Goal: Task Accomplishment & Management: Manage account settings

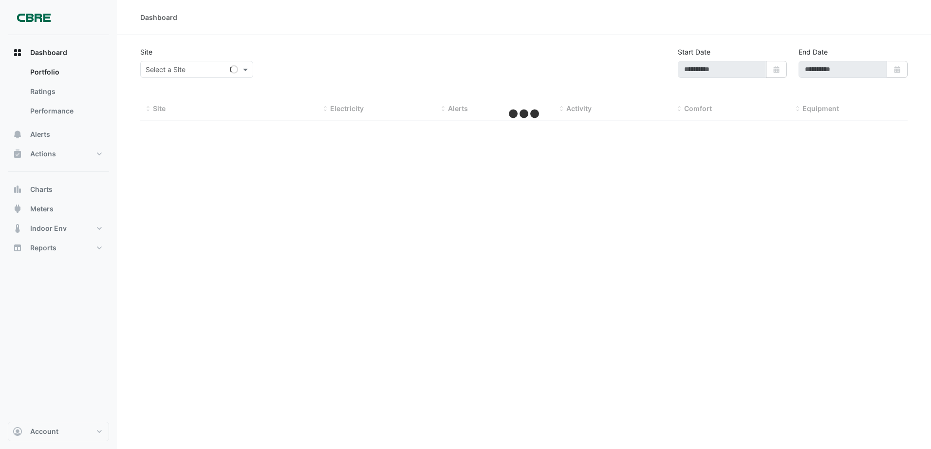
type input "**********"
select select "***"
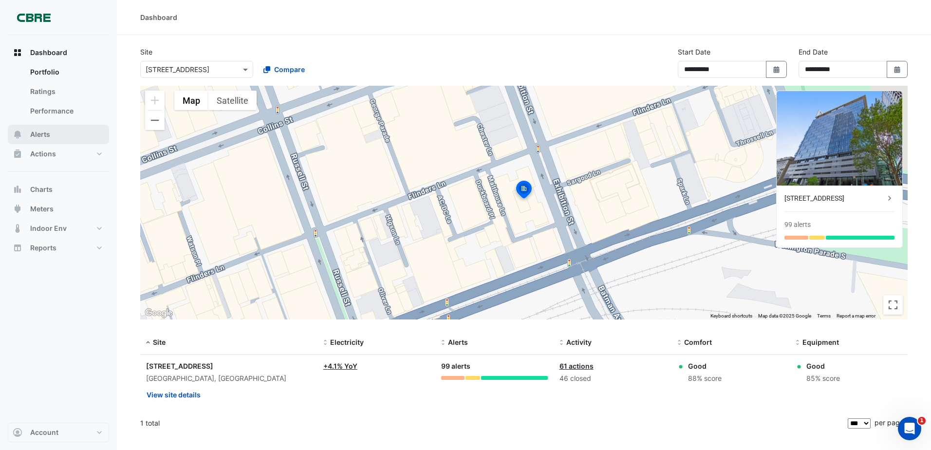
click at [58, 136] on button "Alerts" at bounding box center [58, 134] width 101 height 19
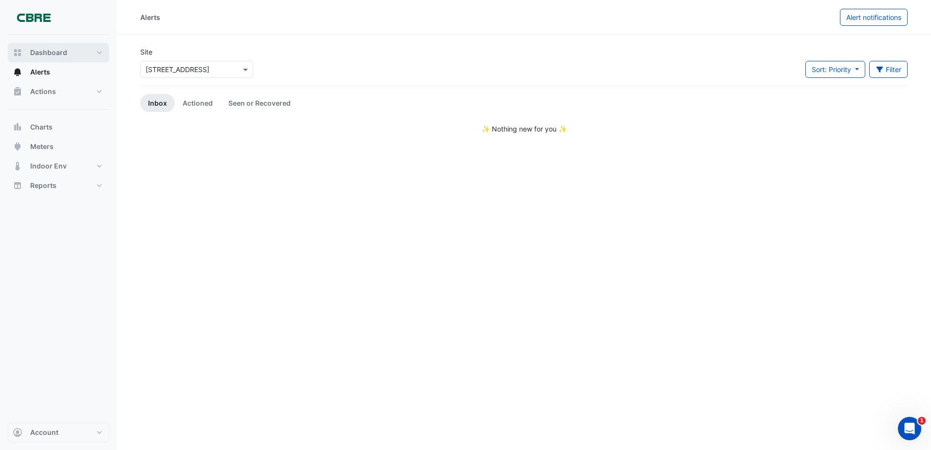
click at [66, 60] on button "Dashboard" at bounding box center [58, 52] width 101 height 19
select select "***"
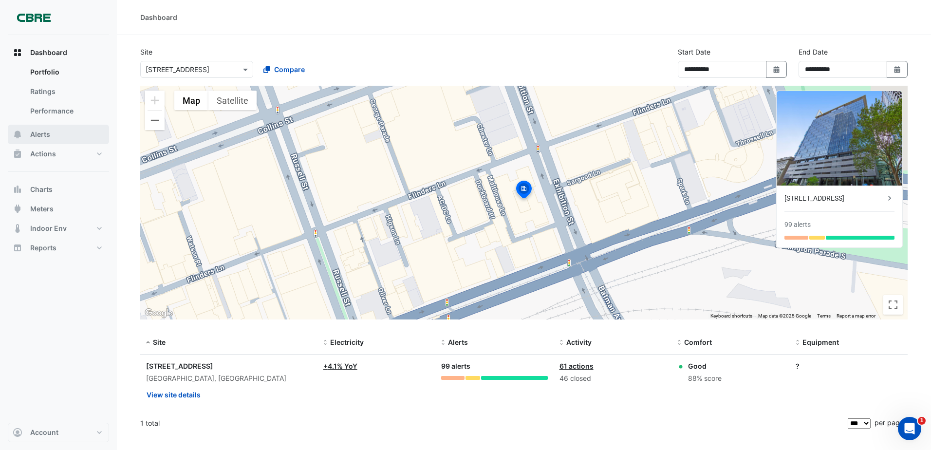
click at [55, 137] on button "Alerts" at bounding box center [58, 134] width 101 height 19
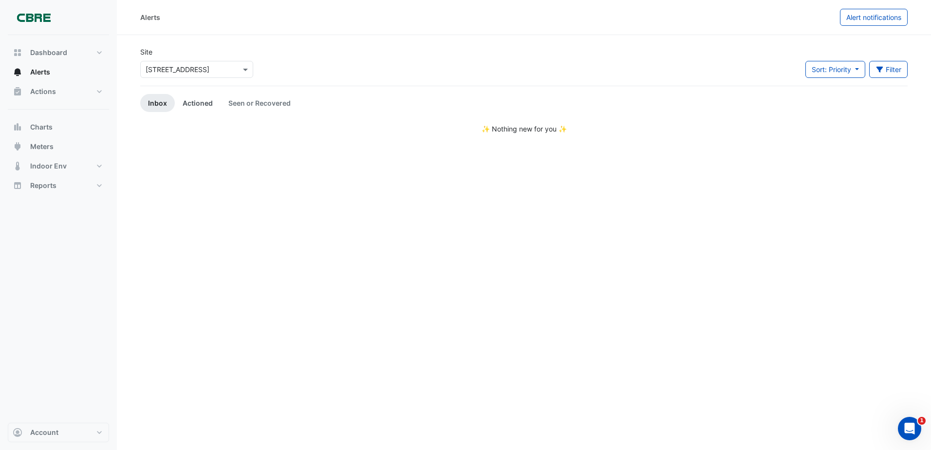
click at [206, 104] on link "Actioned" at bounding box center [198, 103] width 46 height 18
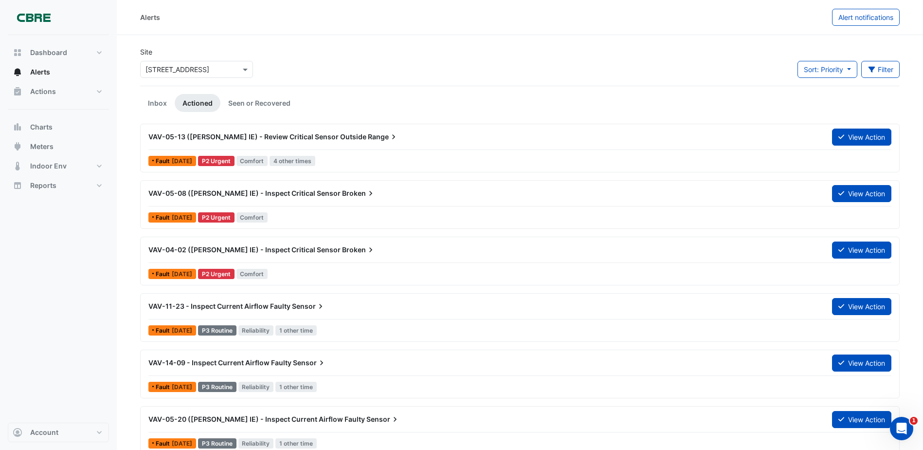
click at [263, 138] on span "VAV-05-13 ([PERSON_NAME] IE) - Review Critical Sensor Outside" at bounding box center [257, 136] width 218 height 8
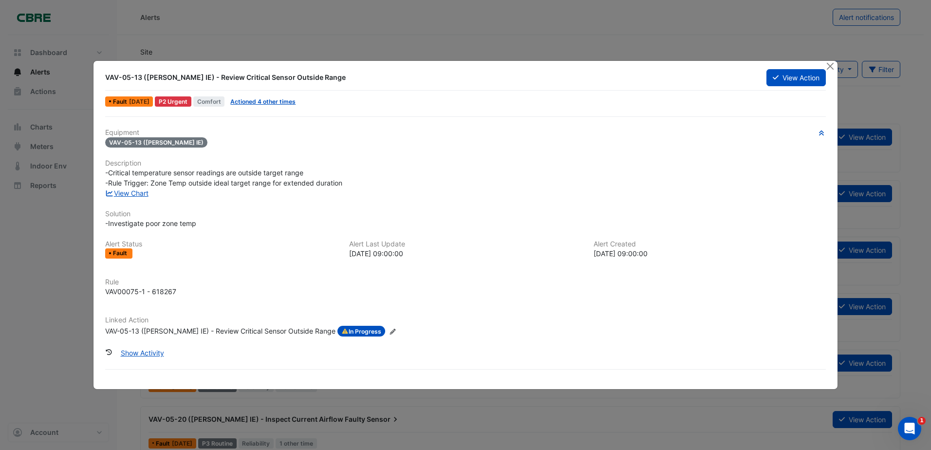
click at [337, 333] on span "In Progress" at bounding box center [361, 331] width 48 height 11
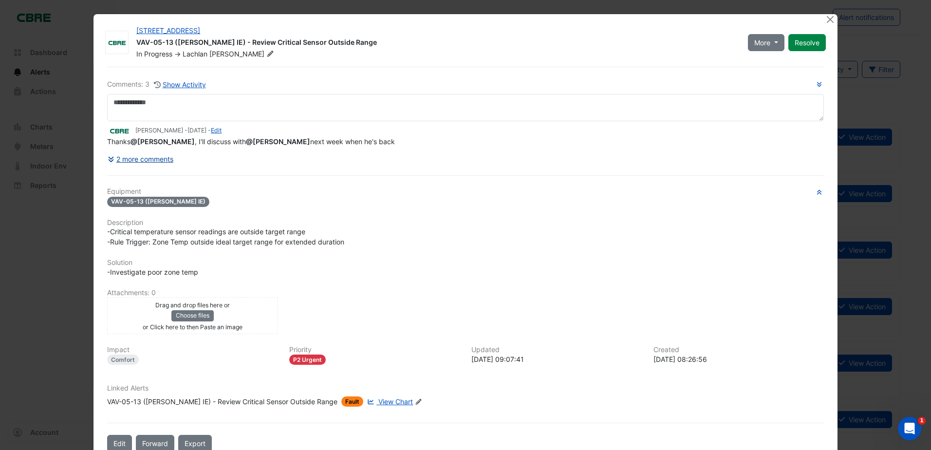
click at [157, 154] on button "2 more comments" at bounding box center [140, 158] width 67 height 17
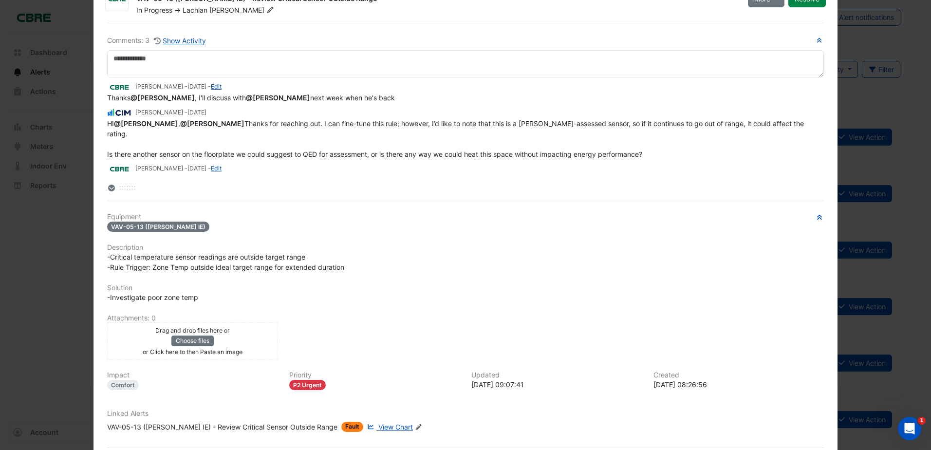
scroll to position [92, 0]
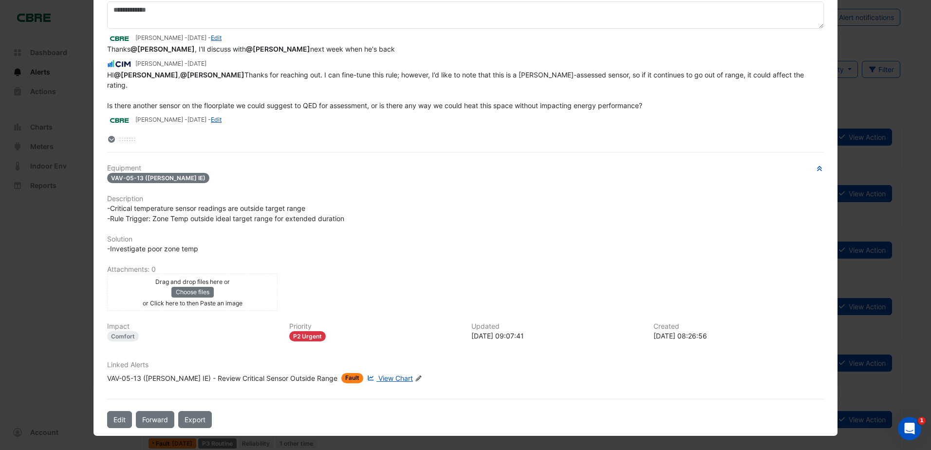
click at [64, 244] on ngb-modal-window "[STREET_ADDRESS] VAV-05-13 ([PERSON_NAME] IE) - Review Critical Sensor Outside …" at bounding box center [465, 225] width 931 height 450
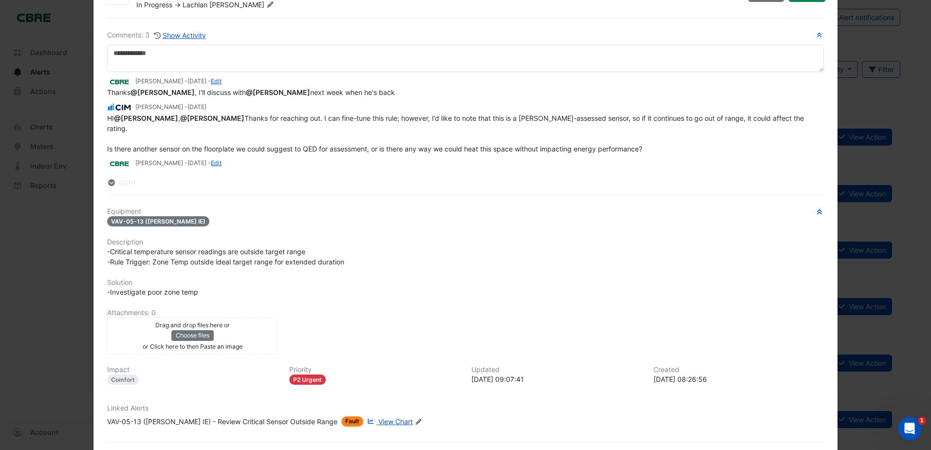
scroll to position [0, 0]
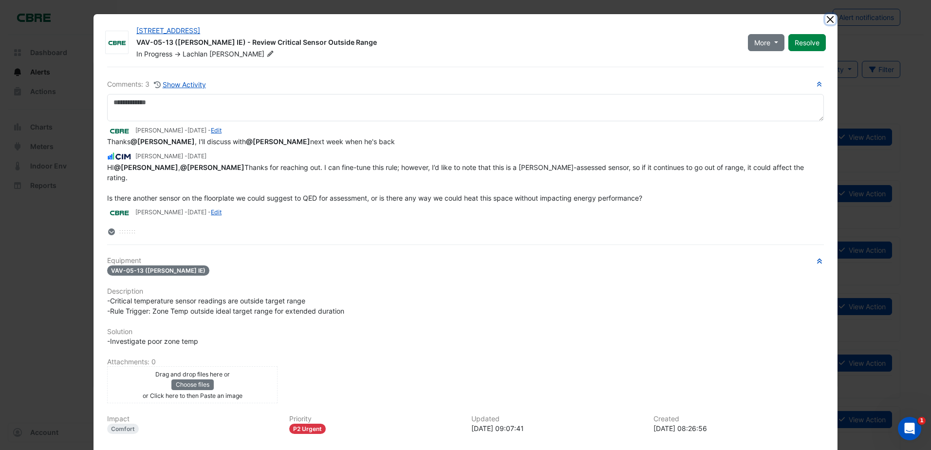
click at [828, 17] on button "Close" at bounding box center [830, 19] width 10 height 10
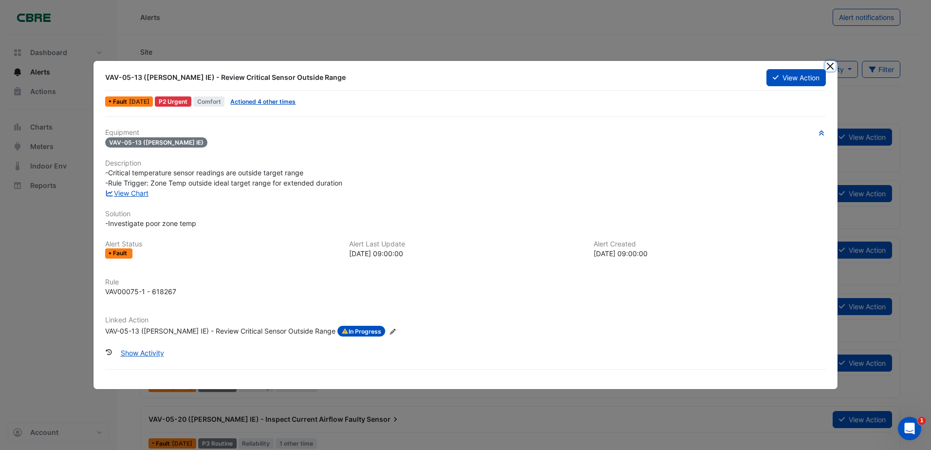
click at [830, 63] on button "Close" at bounding box center [830, 66] width 10 height 10
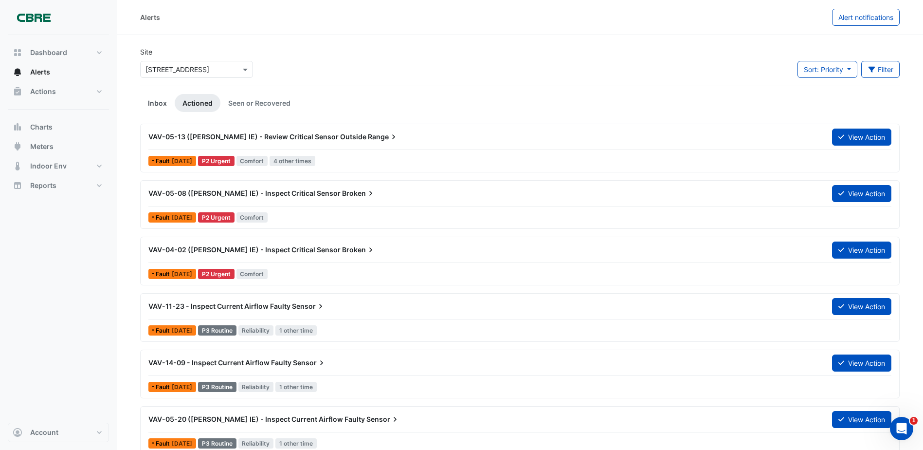
click at [169, 103] on link "Inbox" at bounding box center [157, 103] width 35 height 18
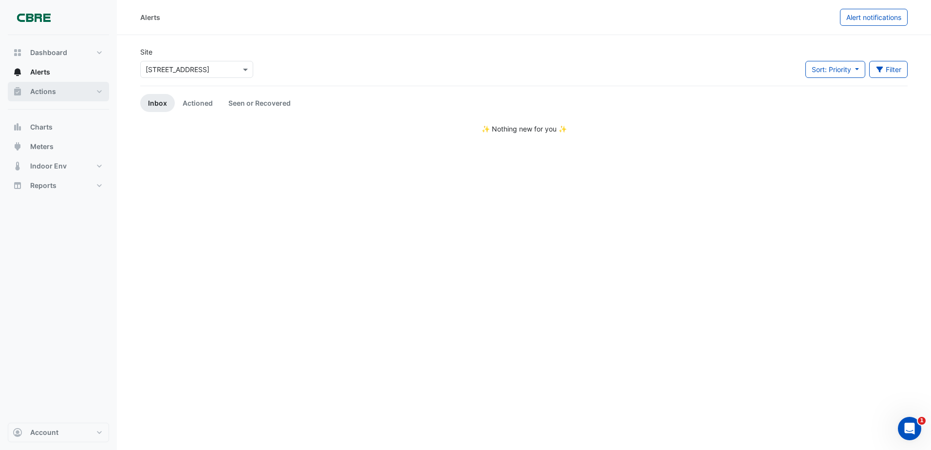
click at [64, 89] on button "Actions" at bounding box center [58, 91] width 101 height 19
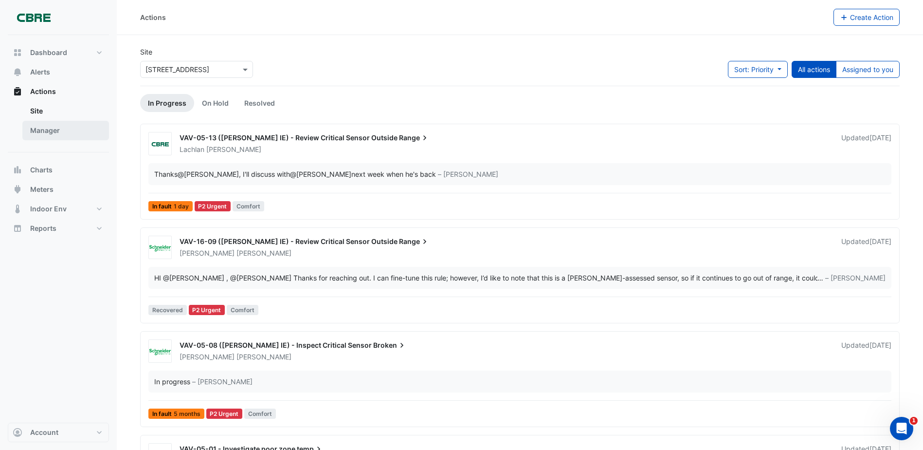
click at [64, 136] on link "Manager" at bounding box center [65, 130] width 87 height 19
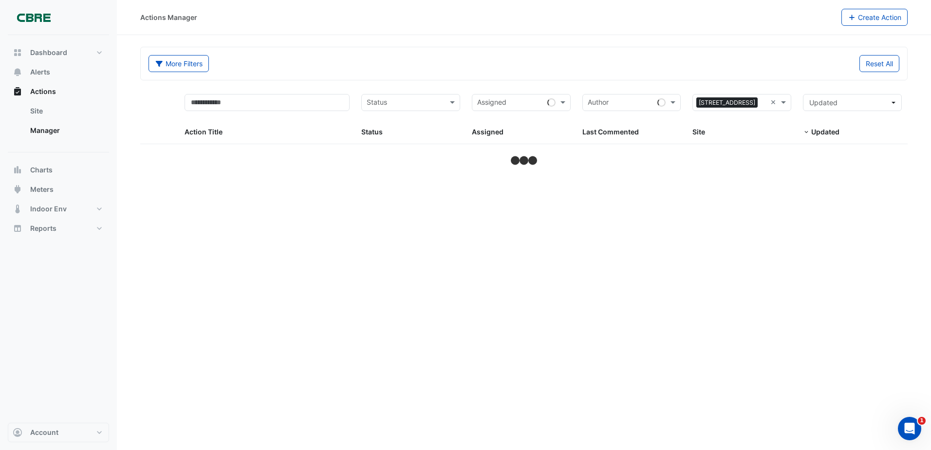
select select "***"
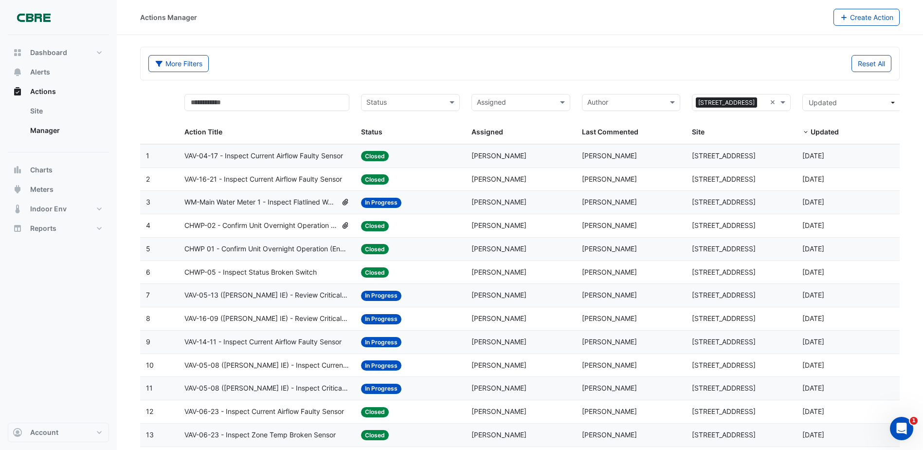
click at [531, 101] on input "text" at bounding box center [515, 103] width 77 height 11
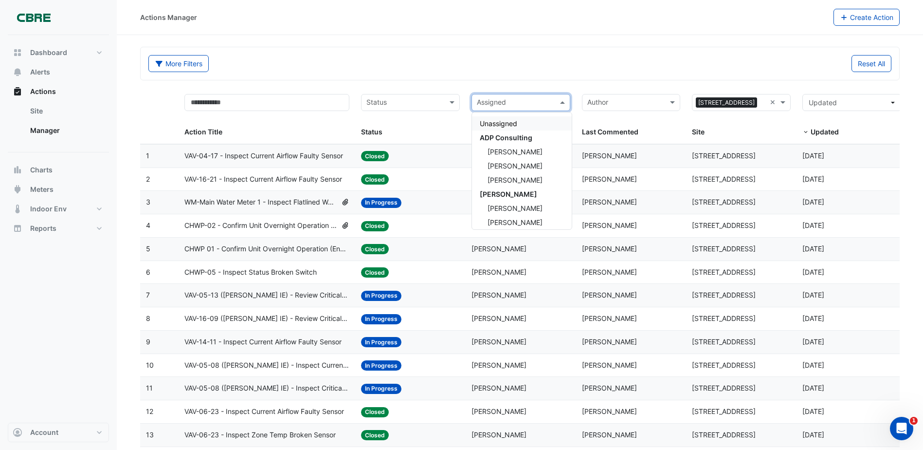
click at [515, 72] on div "More Filters" at bounding box center [332, 63] width 378 height 17
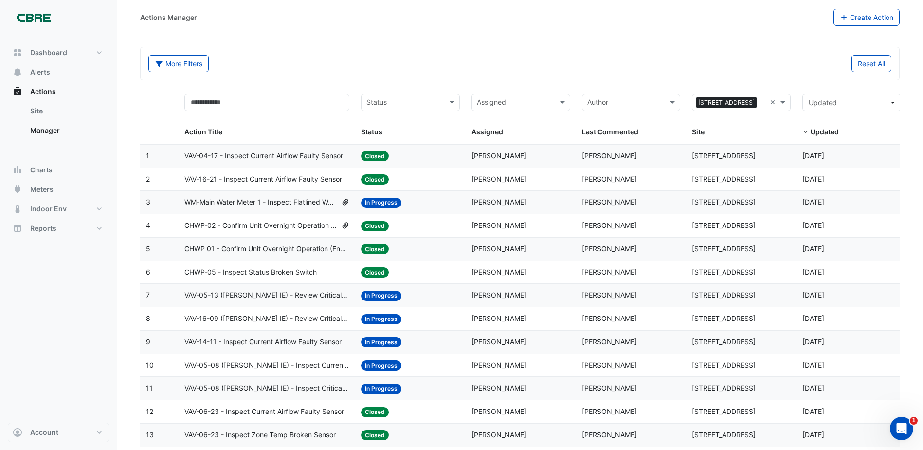
click at [331, 205] on span "WM-Main Water Meter 1 - Inspect Flatlined Water Sub-Meter" at bounding box center [260, 202] width 152 height 11
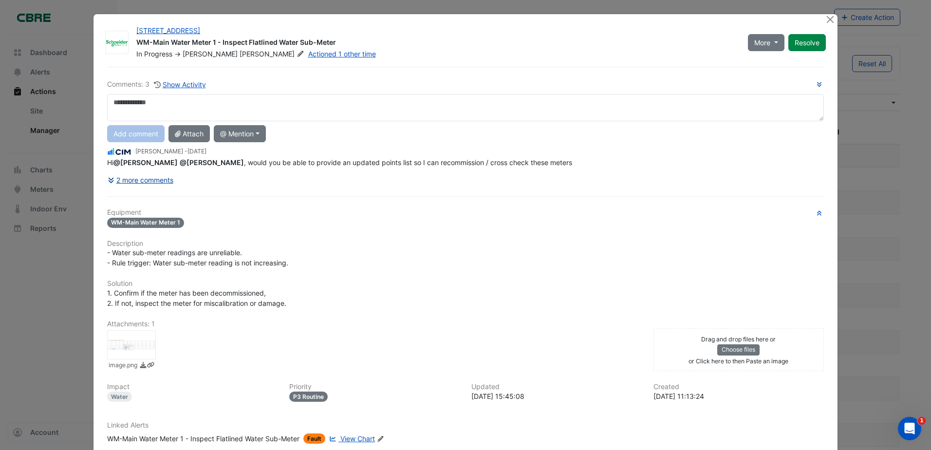
click at [154, 178] on button "2 more comments" at bounding box center [140, 179] width 67 height 17
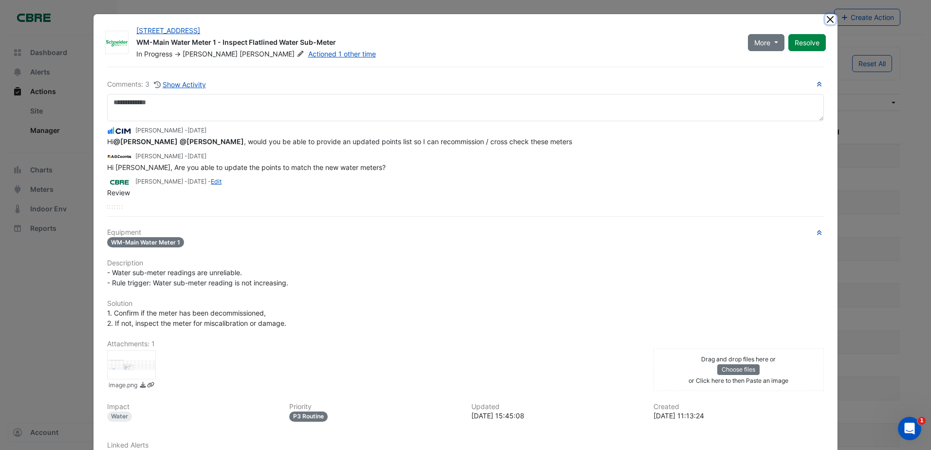
click at [828, 16] on button "Close" at bounding box center [830, 19] width 10 height 10
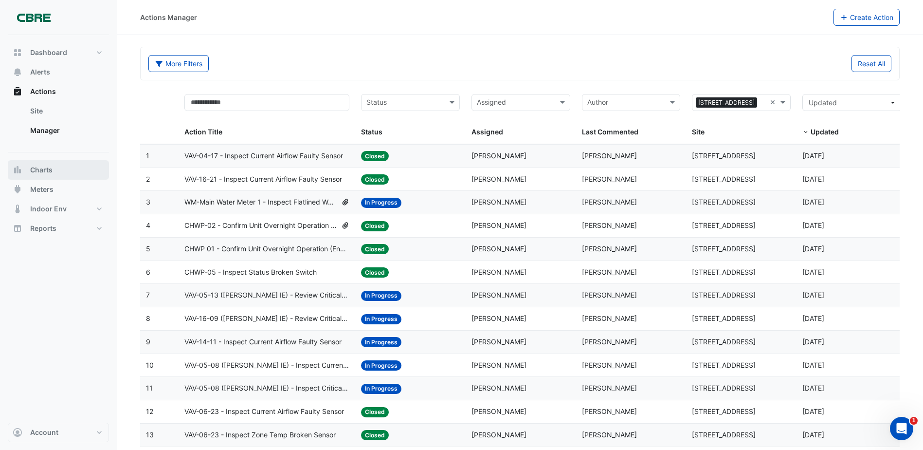
click at [71, 172] on button "Charts" at bounding box center [58, 169] width 101 height 19
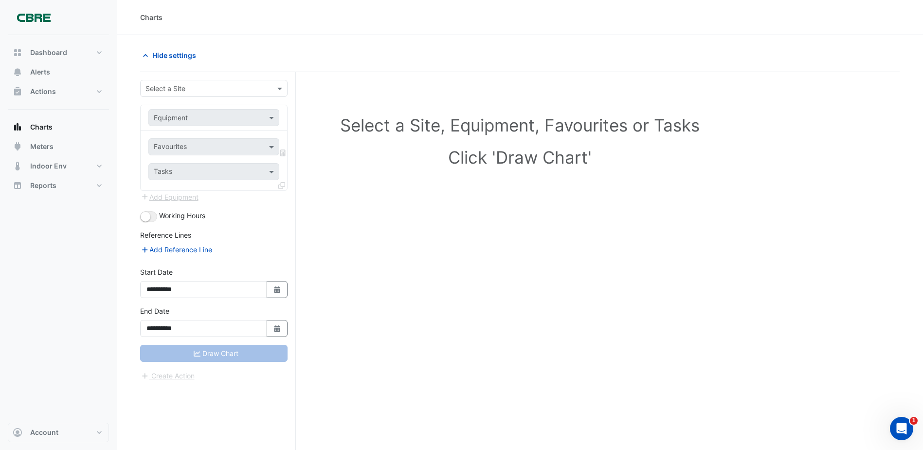
click at [217, 89] on input "text" at bounding box center [204, 89] width 117 height 10
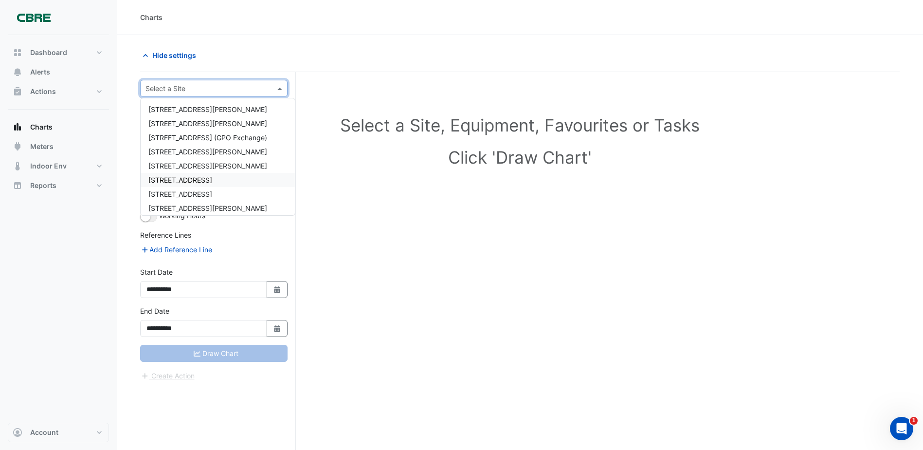
click at [201, 181] on span "[STREET_ADDRESS]" at bounding box center [180, 180] width 64 height 8
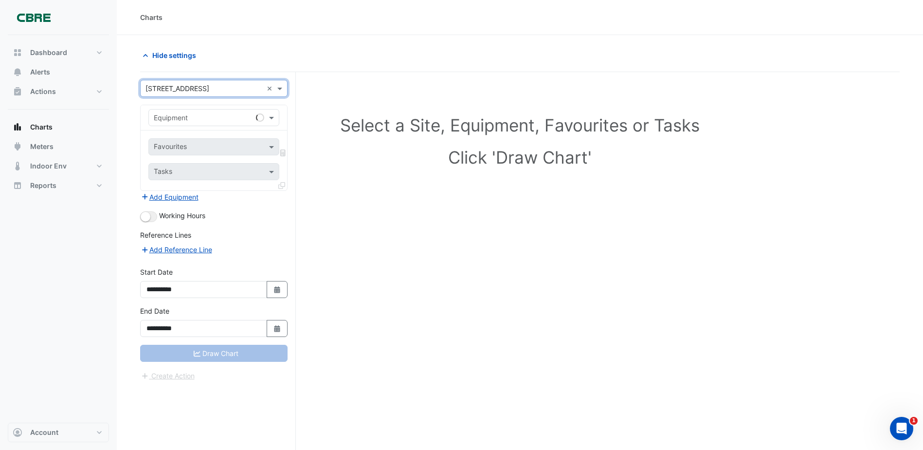
click at [205, 113] on input "text" at bounding box center [204, 118] width 101 height 10
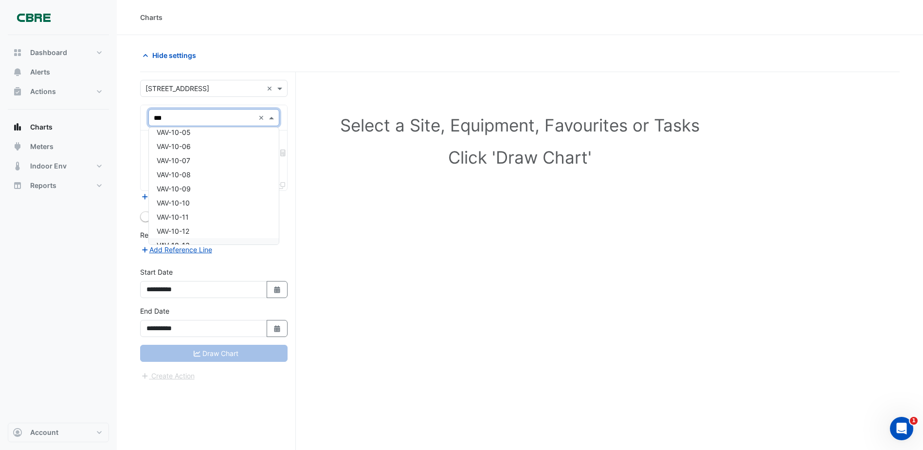
scroll to position [1947, 0]
type input "***"
click at [383, 143] on div "Select a Site, Equipment, Favourites or Tasks Click 'Draw Chart'" at bounding box center [520, 143] width 748 height 119
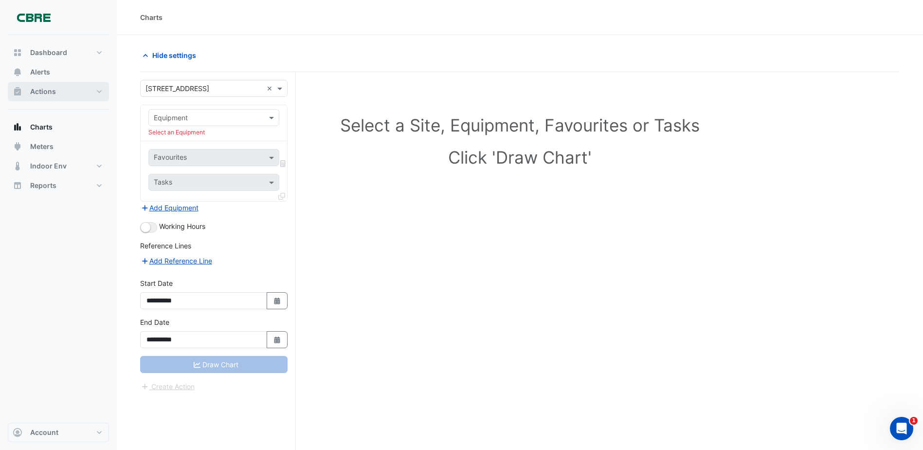
click at [63, 93] on button "Actions" at bounding box center [58, 91] width 101 height 19
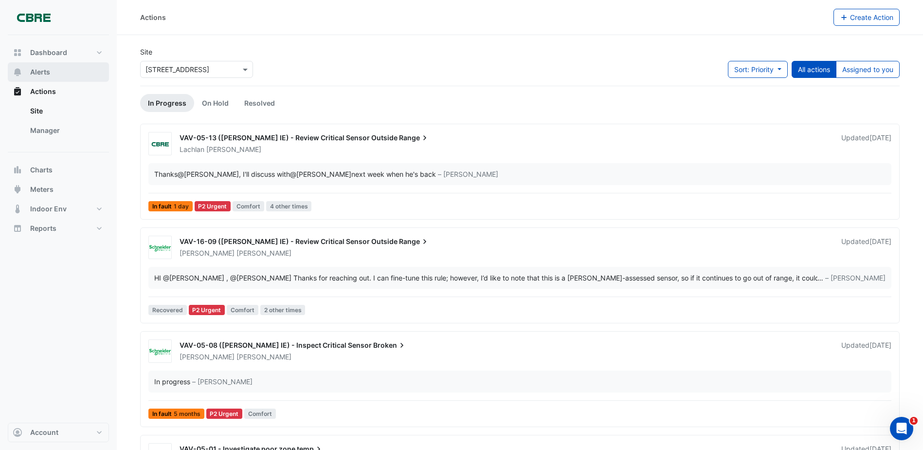
click at [58, 66] on button "Alerts" at bounding box center [58, 71] width 101 height 19
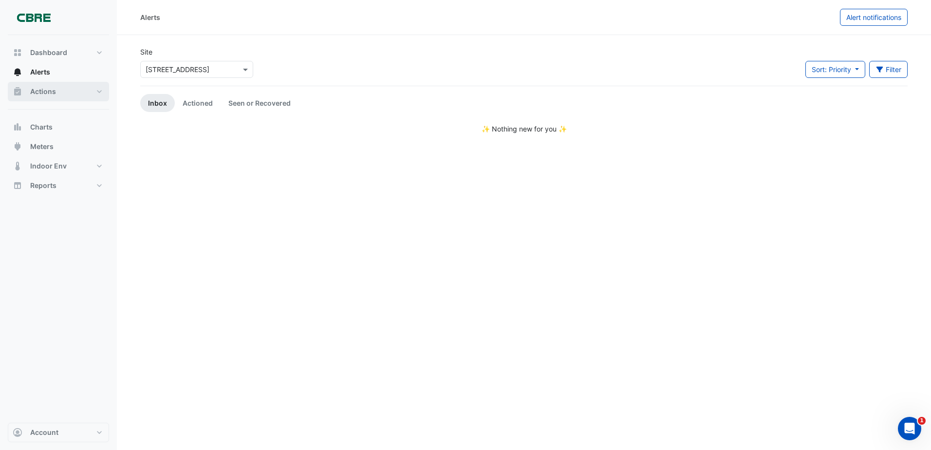
click at [57, 96] on button "Actions" at bounding box center [58, 91] width 101 height 19
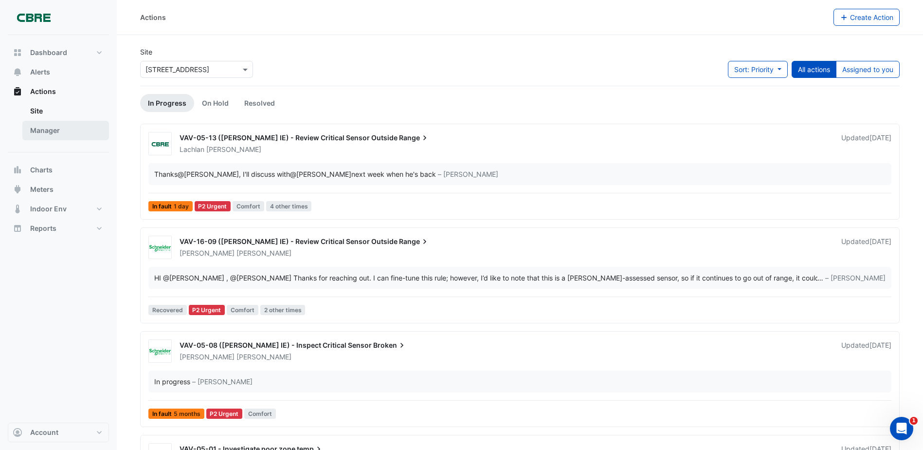
click at [62, 131] on link "Manager" at bounding box center [65, 130] width 87 height 19
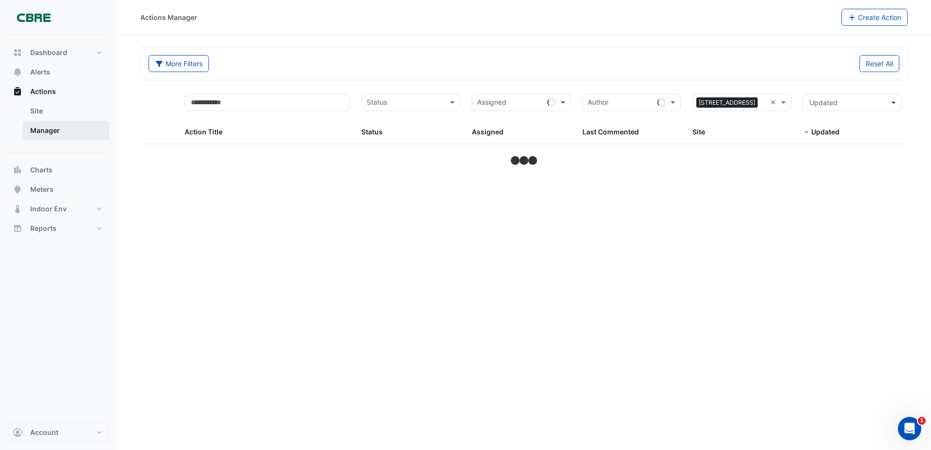
select select "***"
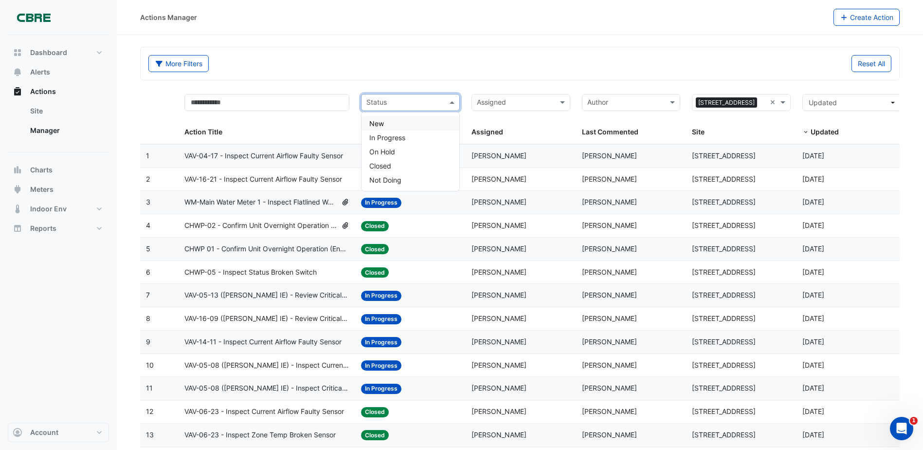
click at [409, 109] on div at bounding box center [404, 103] width 78 height 13
click at [421, 78] on div "More Filters Reset All" at bounding box center [520, 63] width 759 height 33
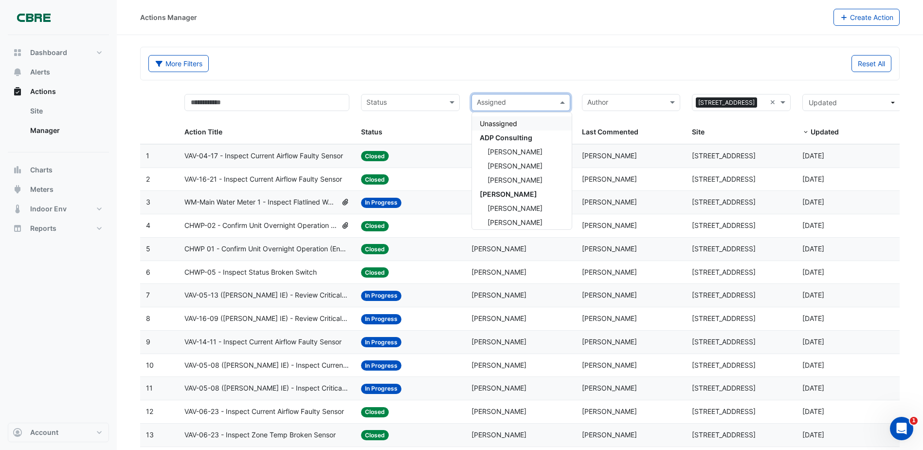
click at [534, 102] on input "text" at bounding box center [515, 103] width 77 height 11
click at [582, 94] on ng-select "Author" at bounding box center [631, 102] width 99 height 17
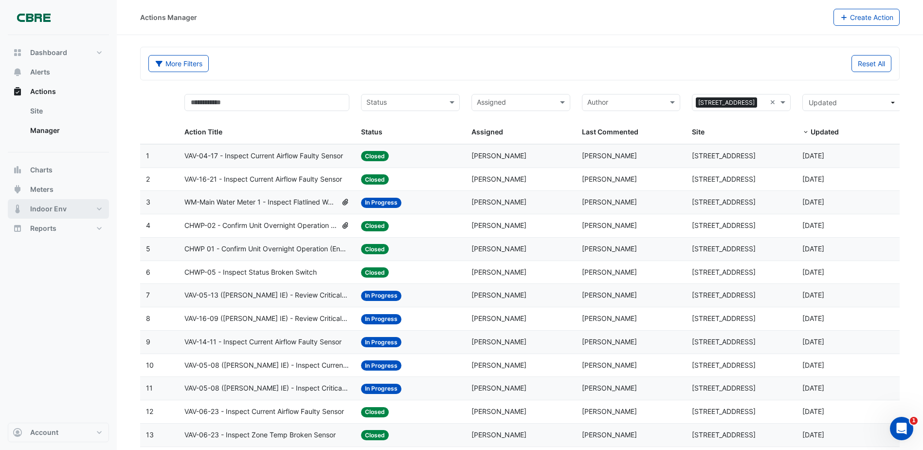
click at [101, 213] on button "Indoor Env" at bounding box center [58, 208] width 101 height 19
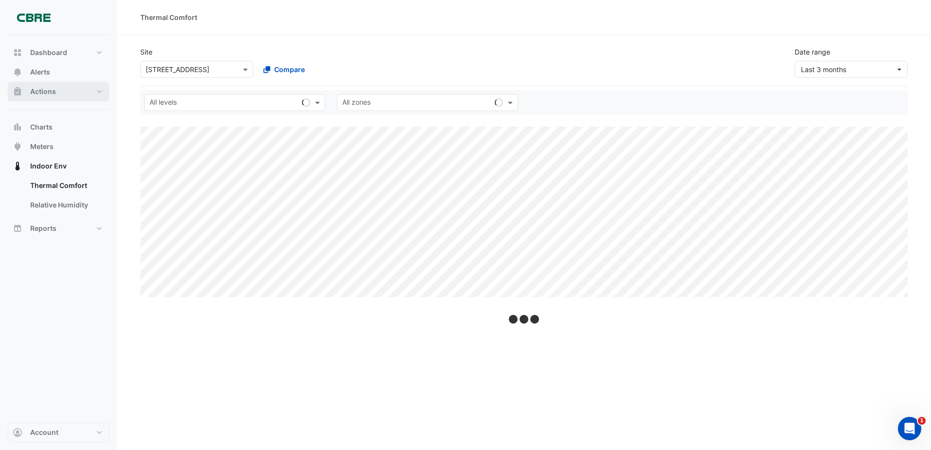
click at [60, 85] on button "Actions" at bounding box center [58, 91] width 101 height 19
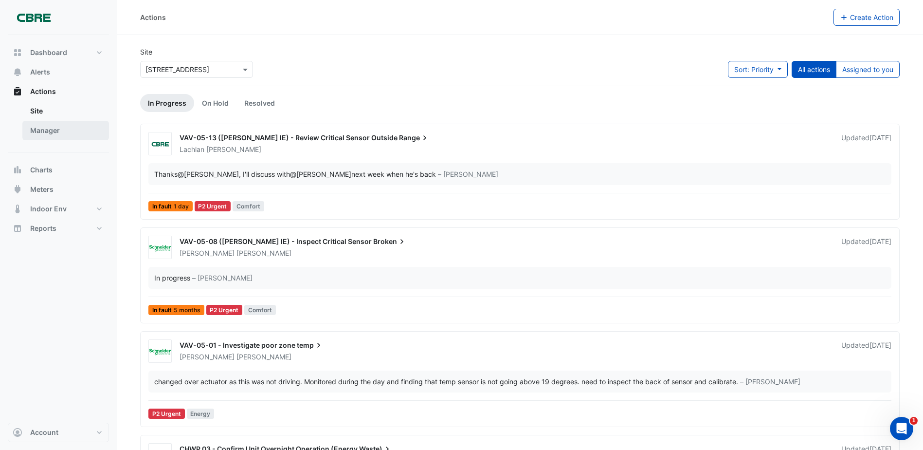
click at [57, 130] on link "Manager" at bounding box center [65, 130] width 87 height 19
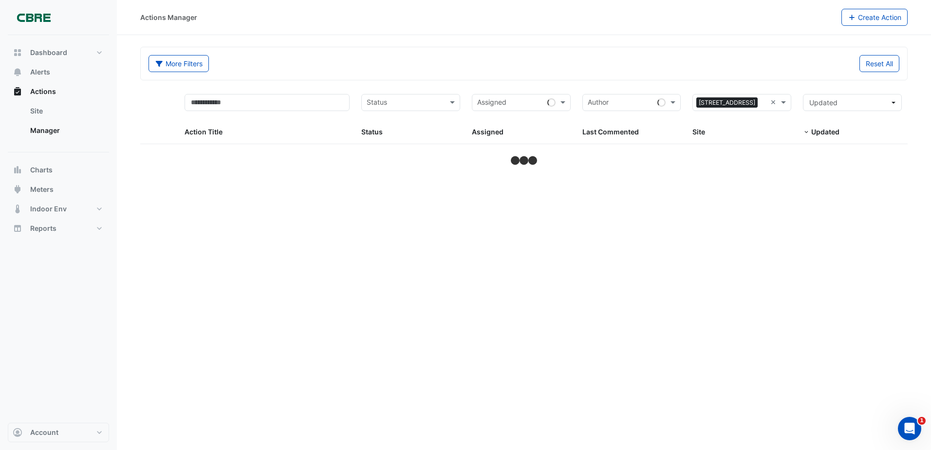
select select "***"
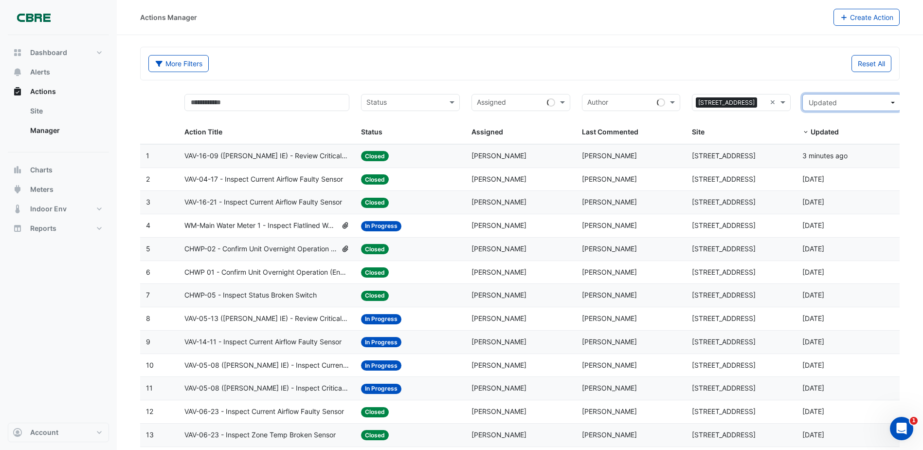
click at [821, 102] on span "Updated" at bounding box center [823, 102] width 28 height 8
click at [539, 98] on input "text" at bounding box center [515, 103] width 77 height 11
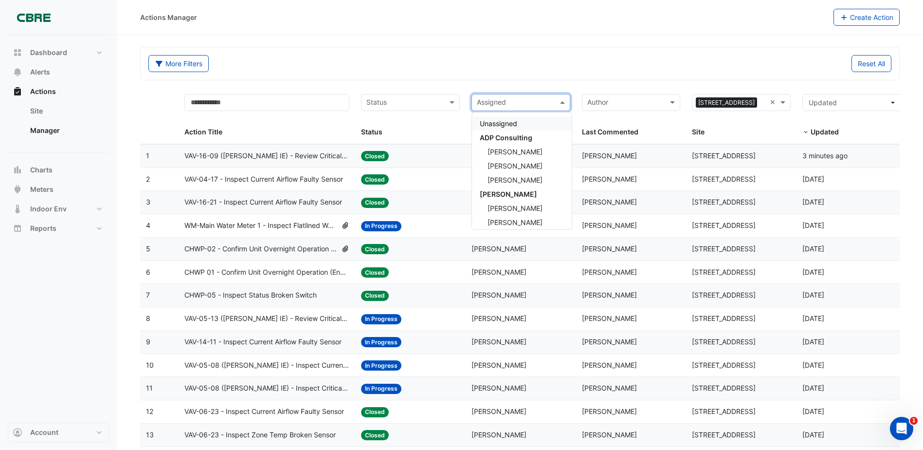
click at [551, 69] on div "Reset All" at bounding box center [709, 63] width 378 height 17
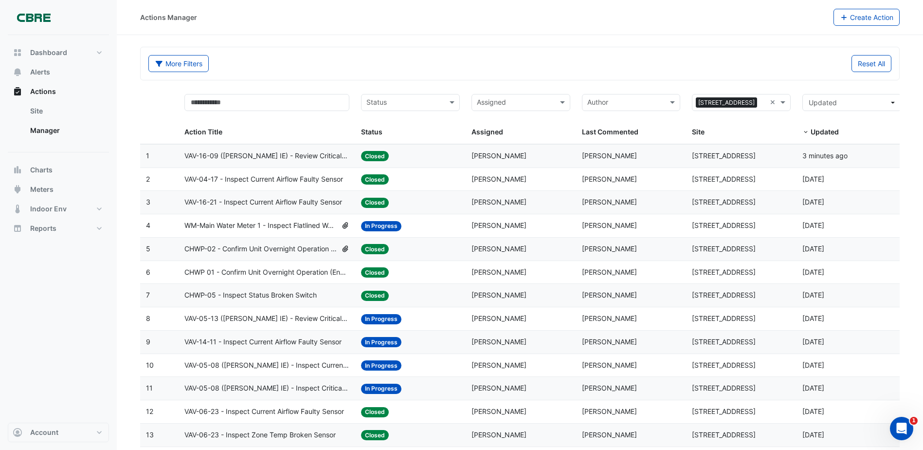
click at [396, 115] on div "Status Status" at bounding box center [410, 116] width 99 height 44
click at [405, 99] on input "text" at bounding box center [405, 103] width 77 height 11
click at [402, 131] on div "In Progress" at bounding box center [411, 137] width 98 height 14
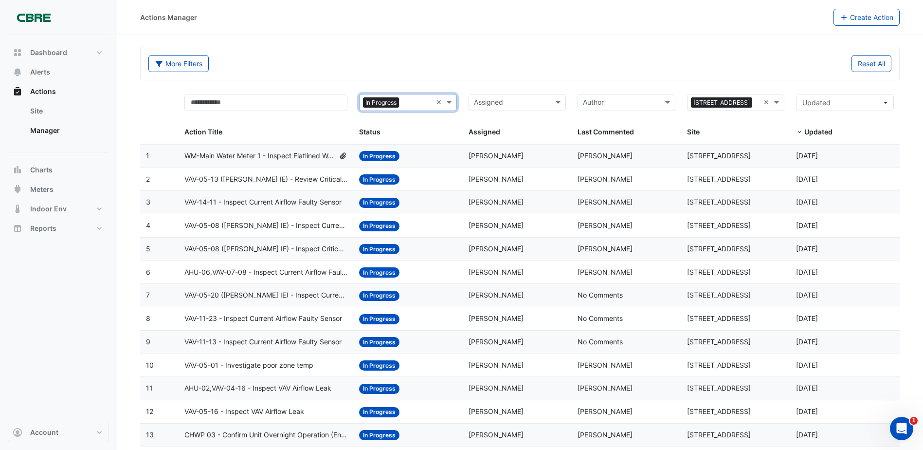
click at [411, 103] on input "text" at bounding box center [417, 103] width 29 height 11
click at [393, 148] on span "On Hold" at bounding box center [381, 151] width 26 height 8
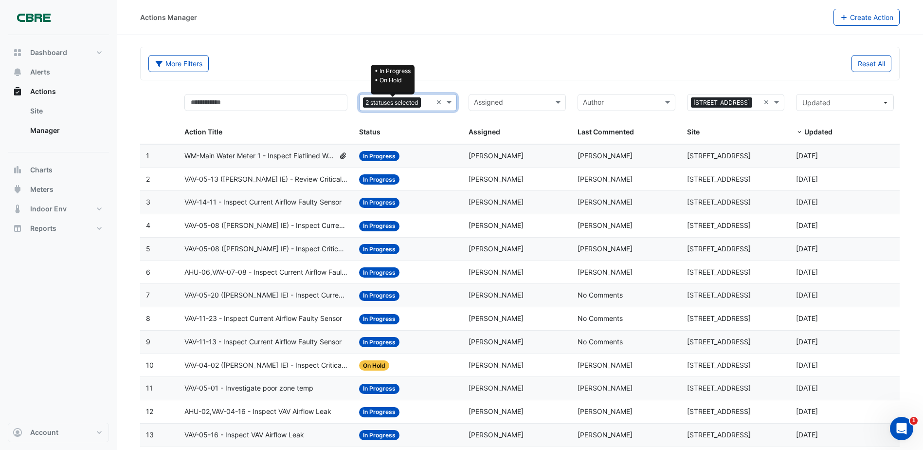
click at [419, 101] on span "2 statuses selected" at bounding box center [392, 102] width 58 height 11
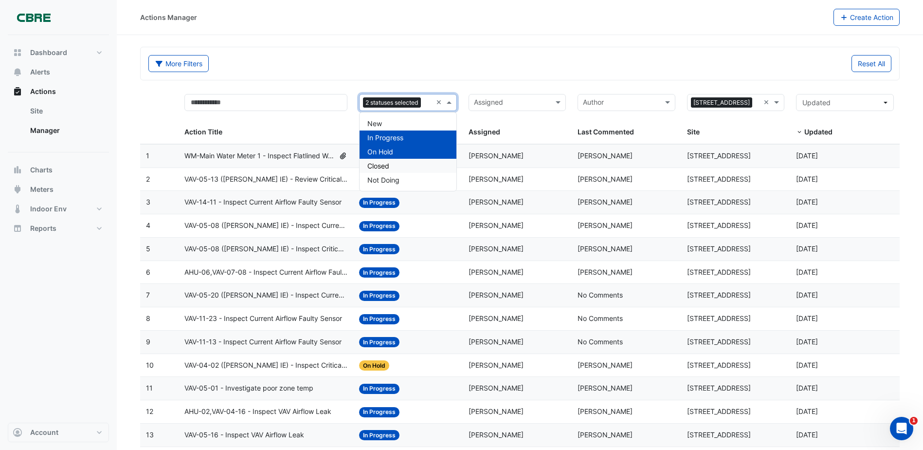
click at [381, 165] on span "Closed" at bounding box center [379, 166] width 22 height 8
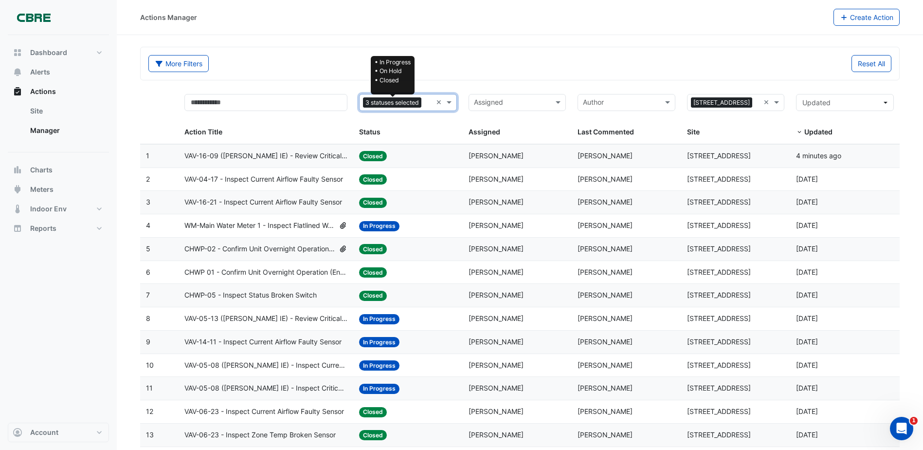
click at [405, 104] on span "3 statuses selected" at bounding box center [392, 102] width 58 height 11
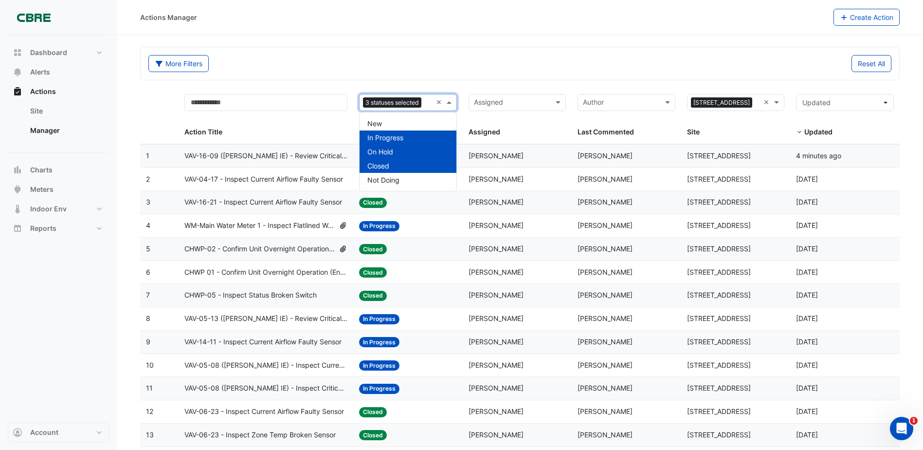
click at [386, 168] on span "Closed" at bounding box center [379, 166] width 22 height 8
click at [617, 29] on div "Actions Manager Create Action" at bounding box center [520, 17] width 807 height 35
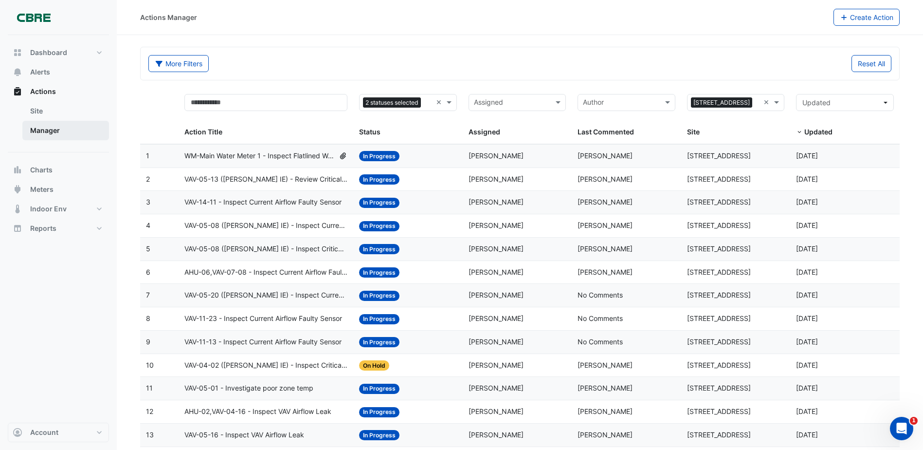
click at [58, 129] on link "Manager" at bounding box center [65, 130] width 87 height 19
click at [56, 176] on button "Charts" at bounding box center [58, 169] width 101 height 19
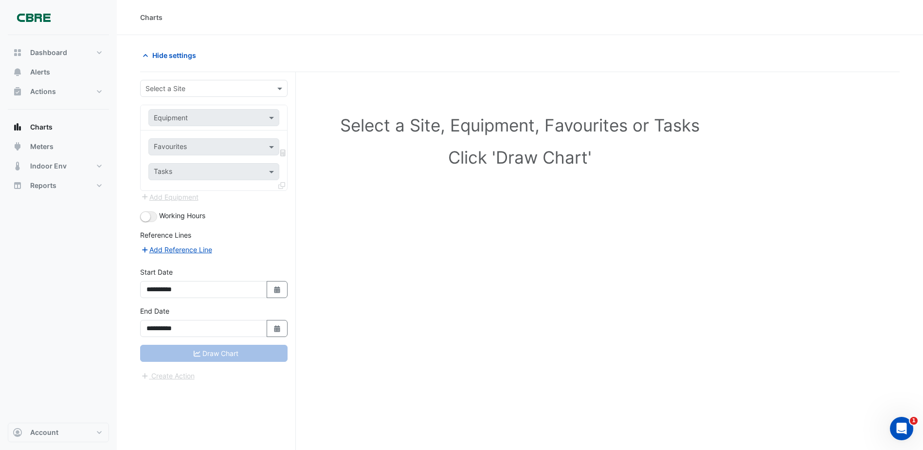
click at [220, 101] on form "**********" at bounding box center [213, 230] width 147 height 301
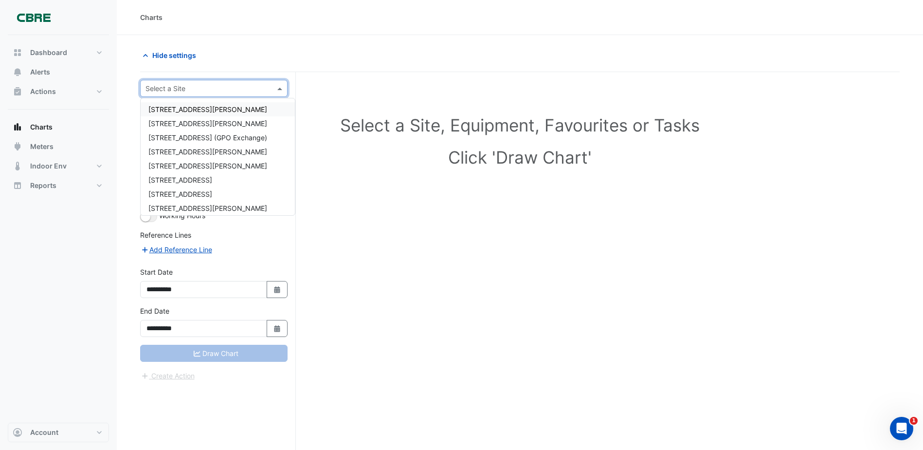
click at [217, 93] on div "Select a Site" at bounding box center [213, 88] width 147 height 17
click at [194, 180] on span "[STREET_ADDRESS]" at bounding box center [180, 180] width 64 height 8
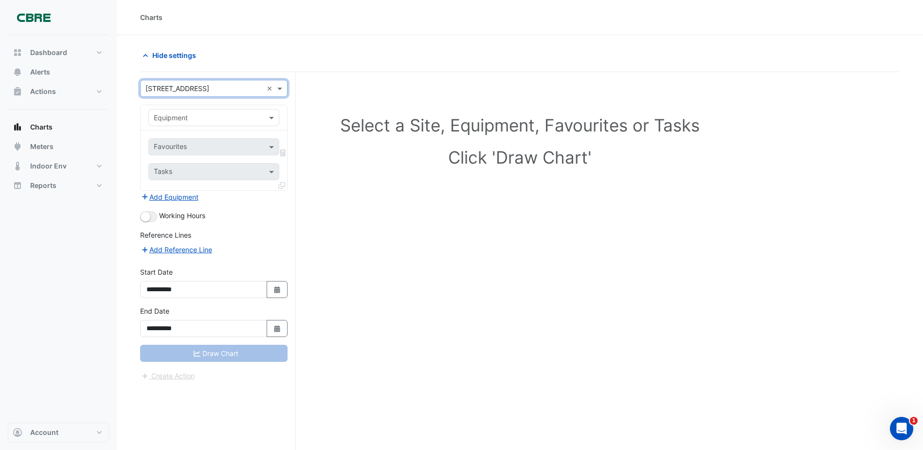
click at [194, 118] on input "text" at bounding box center [204, 118] width 101 height 10
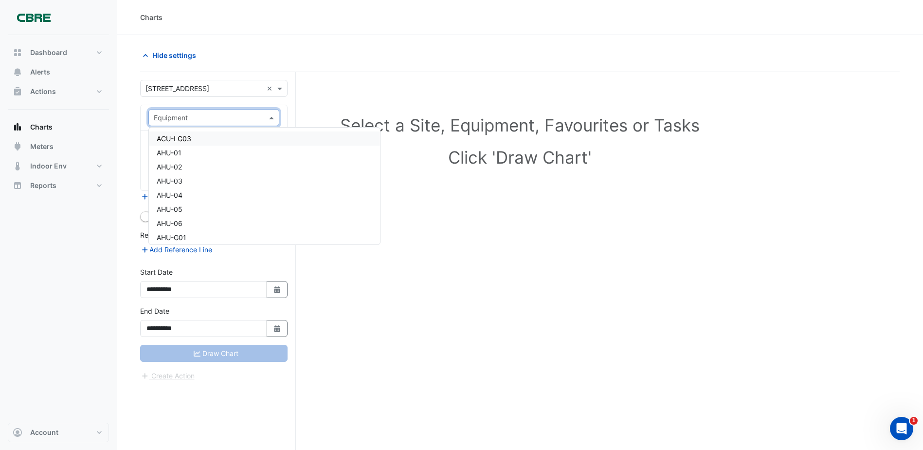
click at [765, 101] on div "Select a Site, Equipment, Favourites or Tasks Click 'Draw Chart'" at bounding box center [520, 143] width 748 height 119
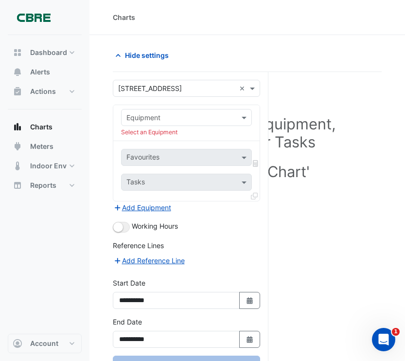
click at [218, 319] on div "**********" at bounding box center [186, 332] width 147 height 31
